Goal: Task Accomplishment & Management: Complete application form

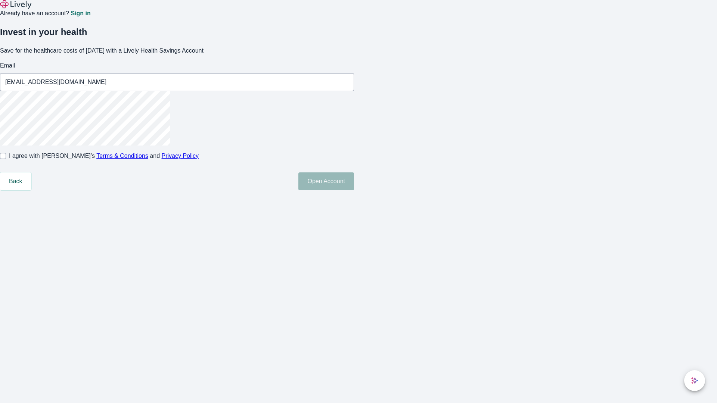
click at [6, 159] on input "I agree with Lively’s Terms & Conditions and Privacy Policy" at bounding box center [3, 156] width 6 height 6
checkbox input "true"
click at [354, 190] on button "Open Account" at bounding box center [326, 181] width 56 height 18
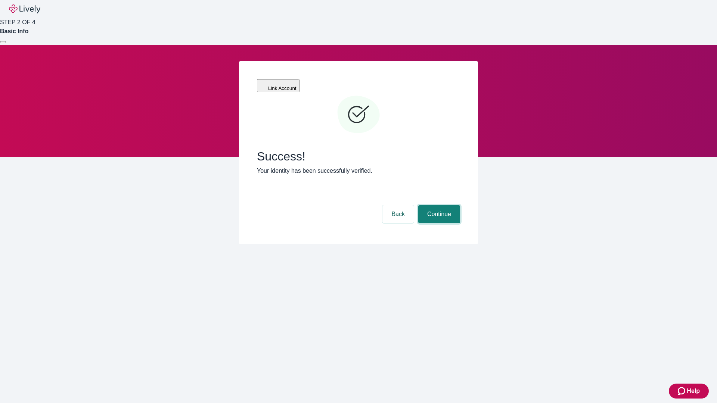
click at [438, 205] on button "Continue" at bounding box center [439, 214] width 42 height 18
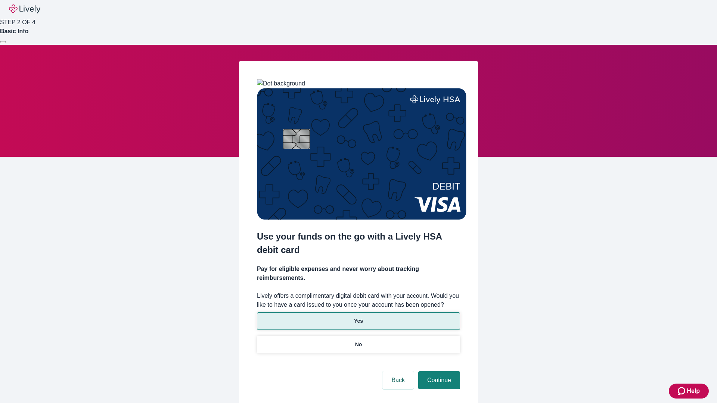
click at [358, 317] on p "Yes" at bounding box center [358, 321] width 9 height 8
click at [438, 371] on button "Continue" at bounding box center [439, 380] width 42 height 18
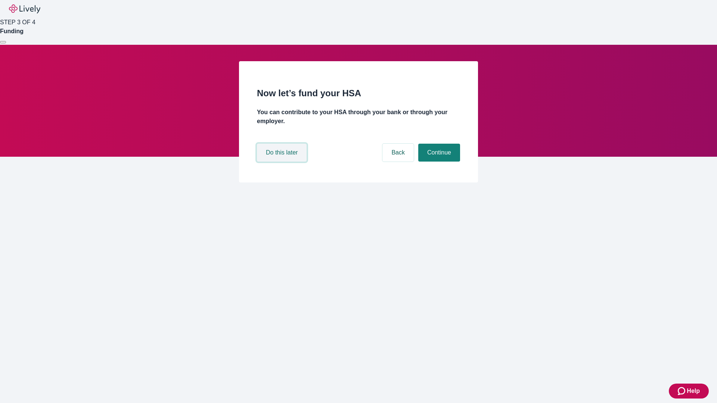
click at [283, 162] on button "Do this later" at bounding box center [282, 153] width 50 height 18
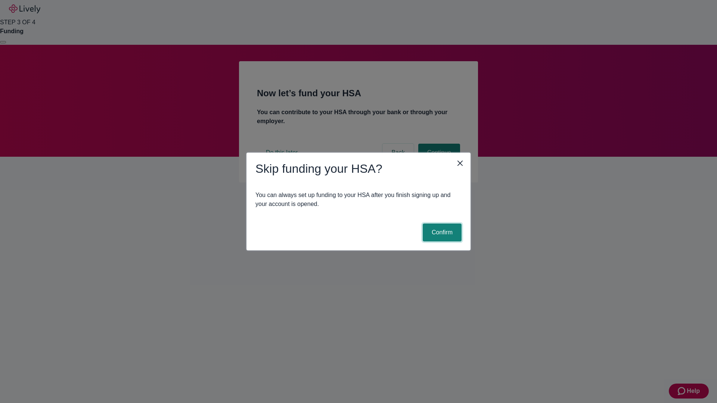
click at [441, 233] on button "Confirm" at bounding box center [442, 233] width 39 height 18
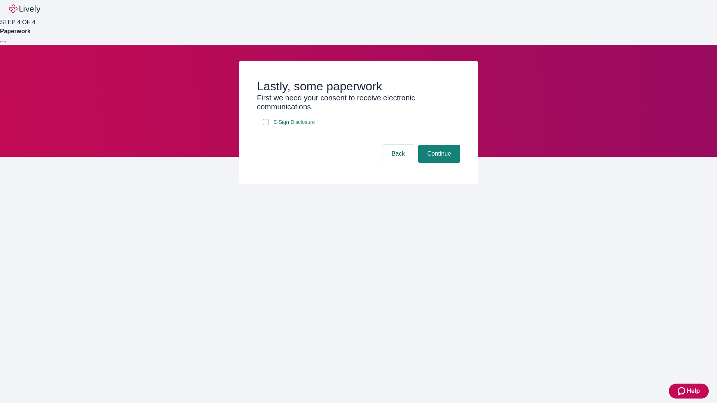
click at [266, 125] on input "E-Sign Disclosure" at bounding box center [266, 122] width 6 height 6
checkbox input "true"
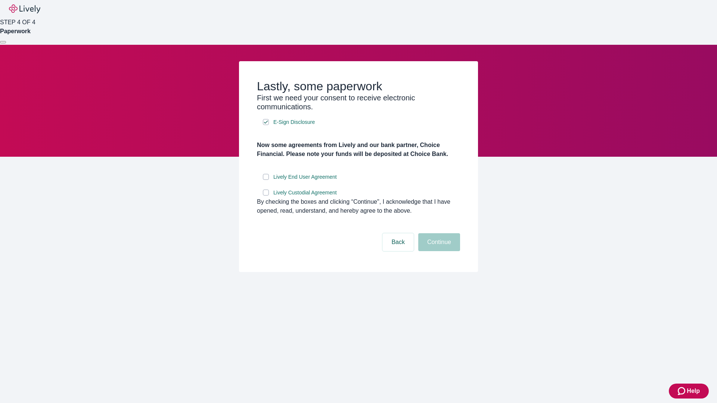
click at [266, 180] on input "Lively End User Agreement" at bounding box center [266, 177] width 6 height 6
checkbox input "true"
click at [266, 196] on input "Lively Custodial Agreement" at bounding box center [266, 193] width 6 height 6
checkbox input "true"
click at [438, 251] on button "Continue" at bounding box center [439, 242] width 42 height 18
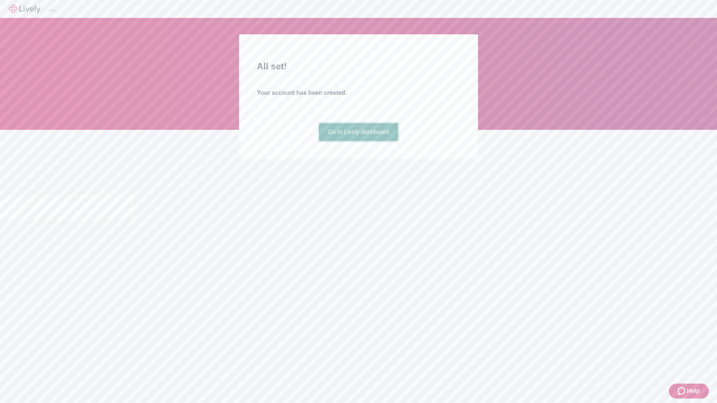
click at [358, 141] on link "Go to Lively dashboard" at bounding box center [359, 132] width 80 height 18
